Goal: Check status: Check status

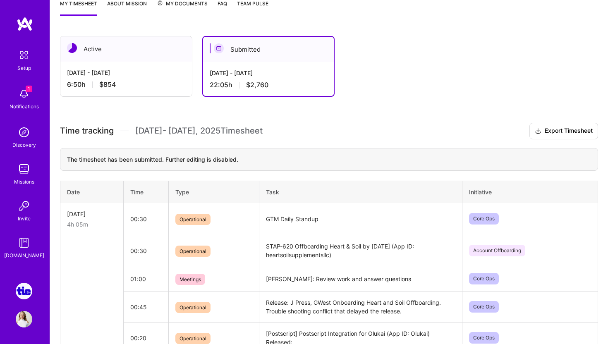
scroll to position [116, 0]
click at [317, 71] on div "[DATE] - [DATE]" at bounding box center [268, 73] width 117 height 9
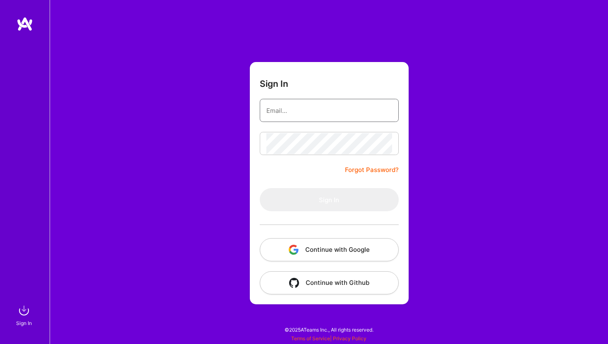
click at [318, 106] on input "email" at bounding box center [329, 110] width 126 height 21
type input "[EMAIL_ADDRESS][DOMAIN_NAME]"
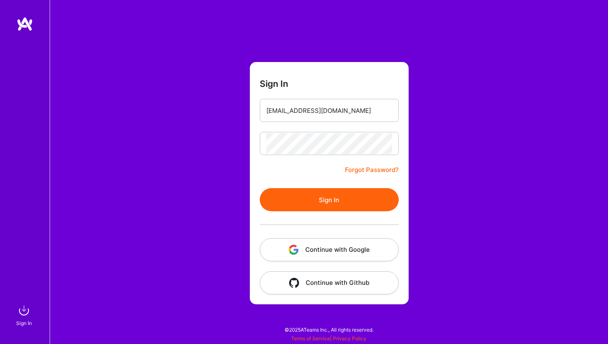
click at [336, 196] on button "Sign In" at bounding box center [329, 199] width 139 height 23
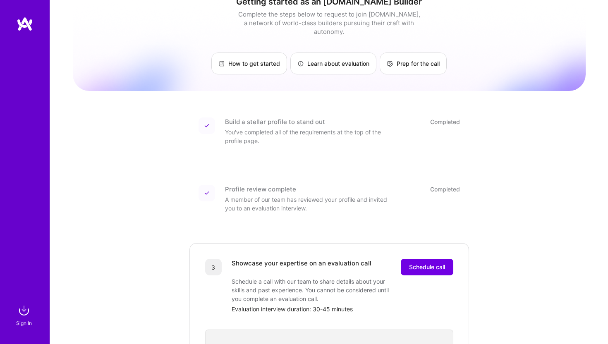
scroll to position [47, 0]
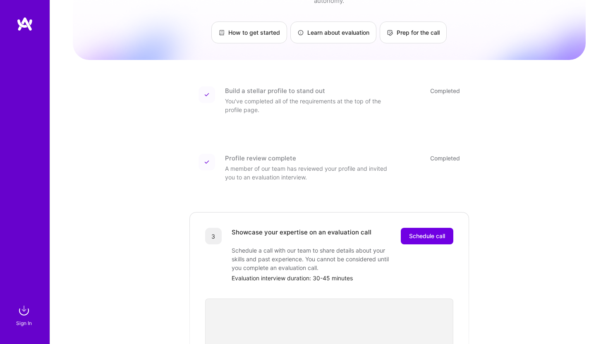
click at [22, 312] on img at bounding box center [24, 310] width 17 height 17
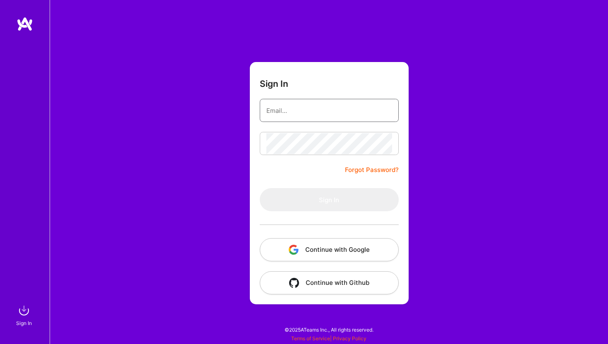
click at [315, 117] on input "email" at bounding box center [329, 110] width 126 height 21
type input "[EMAIL_ADDRESS][DOMAIN_NAME]"
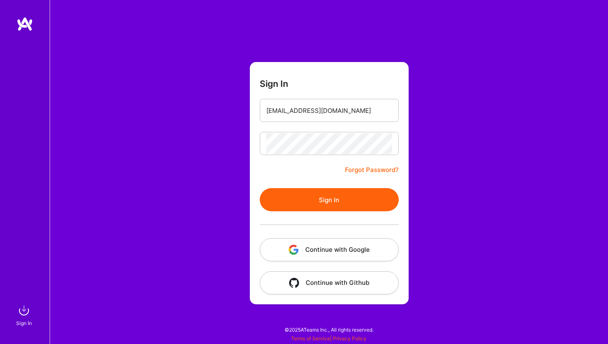
click at [324, 199] on button "Sign In" at bounding box center [329, 199] width 139 height 23
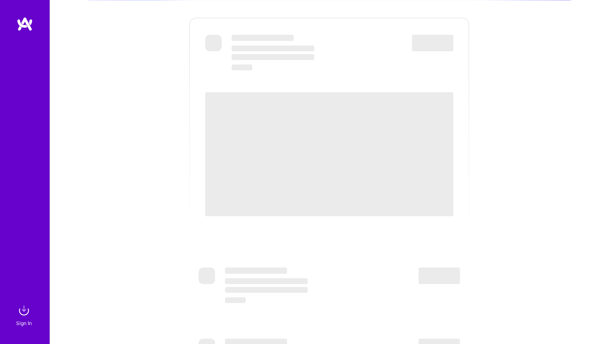
scroll to position [249, 0]
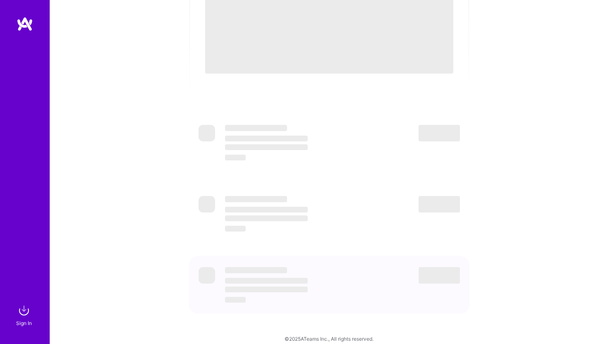
click at [24, 313] on img at bounding box center [24, 310] width 17 height 17
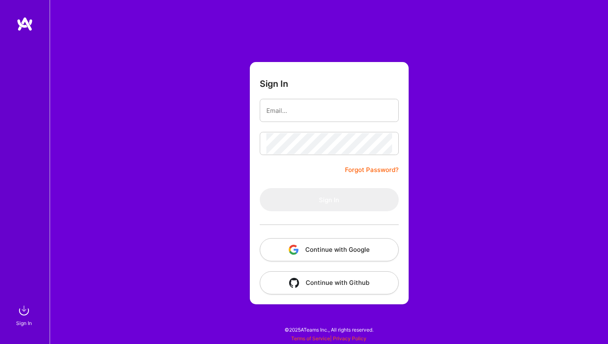
click at [293, 247] on img "button" at bounding box center [293, 250] width 10 height 10
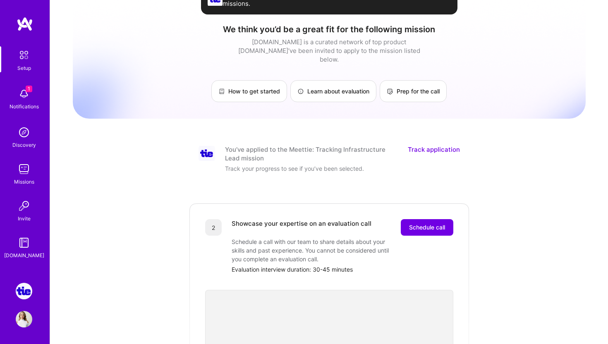
scroll to position [49, 0]
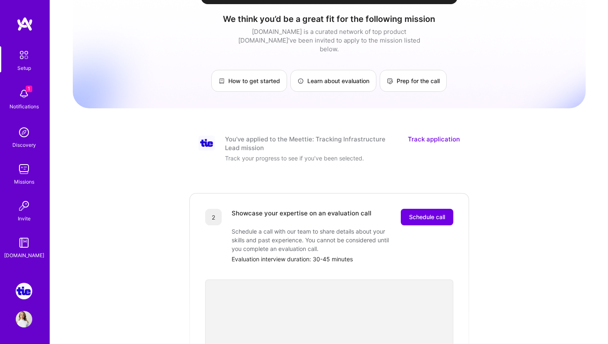
click at [19, 295] on img at bounding box center [24, 291] width 17 height 17
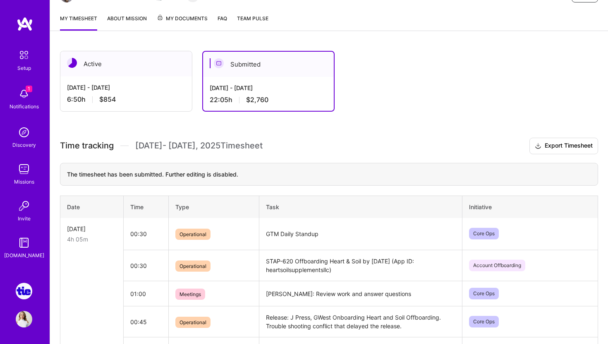
scroll to position [38, 0]
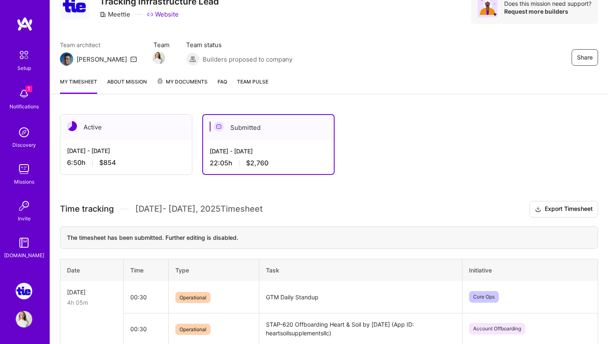
click at [152, 158] on div "6:50 h $854" at bounding box center [126, 162] width 118 height 9
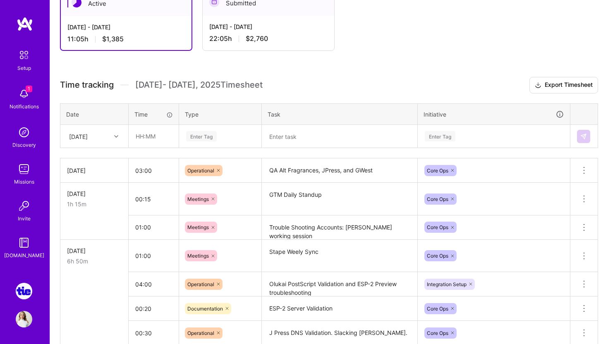
scroll to position [0, 0]
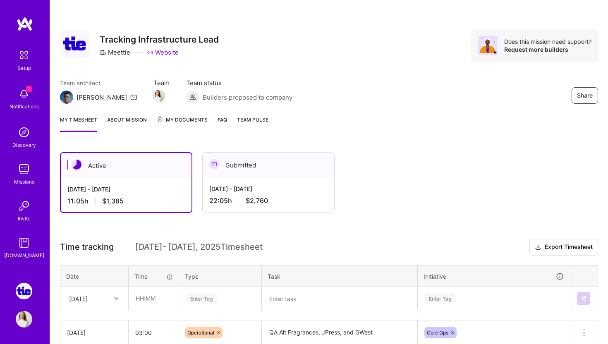
click at [136, 119] on link "About Mission" at bounding box center [127, 123] width 40 height 17
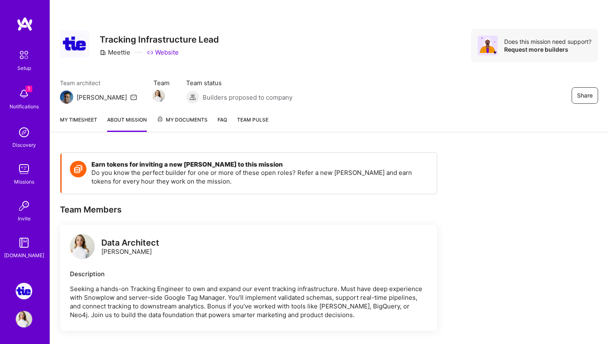
click at [93, 119] on link "My timesheet" at bounding box center [78, 123] width 37 height 17
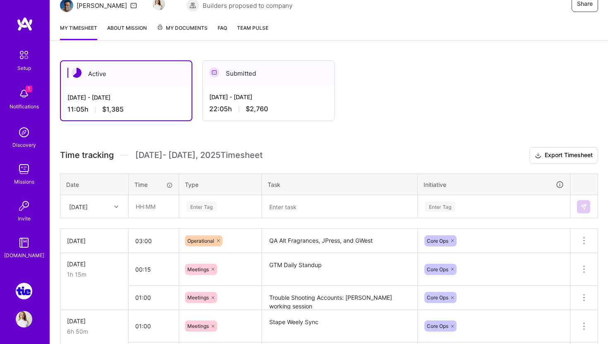
scroll to position [43, 0]
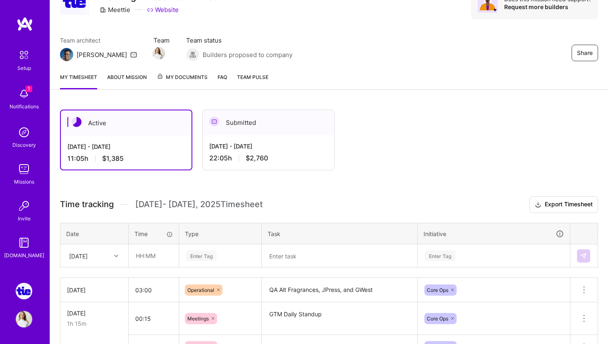
click at [172, 137] on div "[DATE] - [DATE] 11:05 h $1,385" at bounding box center [126, 153] width 131 height 34
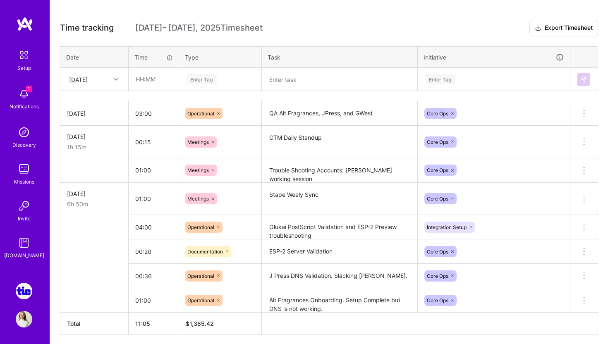
scroll to position [250, 0]
